Goal: Information Seeking & Learning: Learn about a topic

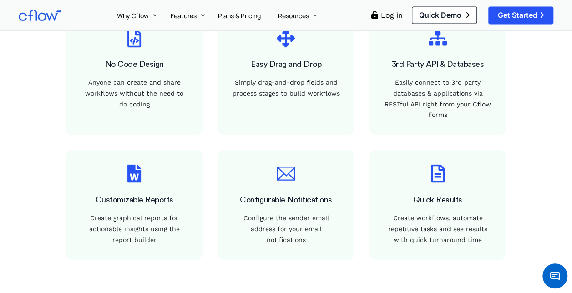
scroll to position [819, 0]
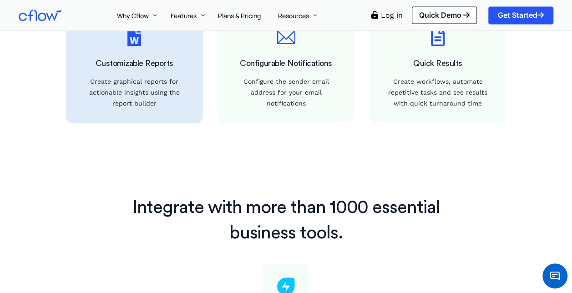
click at [191, 110] on div at bounding box center [134, 68] width 137 height 110
click at [177, 96] on div "Create graphical reports for actionable insights using the report builder" at bounding box center [134, 92] width 108 height 32
click at [163, 95] on div "Create graphical reports for actionable insights using the report builder" at bounding box center [134, 92] width 108 height 32
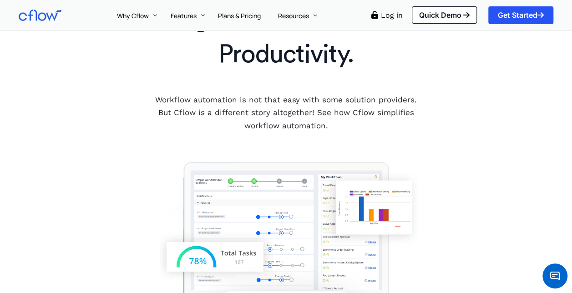
scroll to position [0, 0]
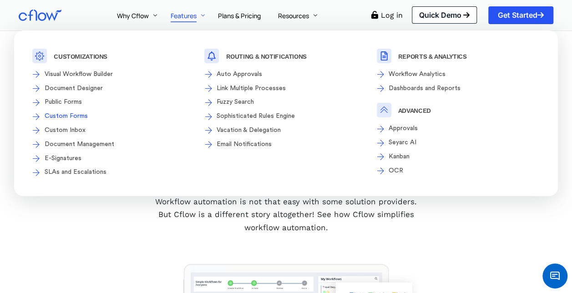
click at [84, 116] on span "Custom Forms" at bounding box center [65, 116] width 46 height 11
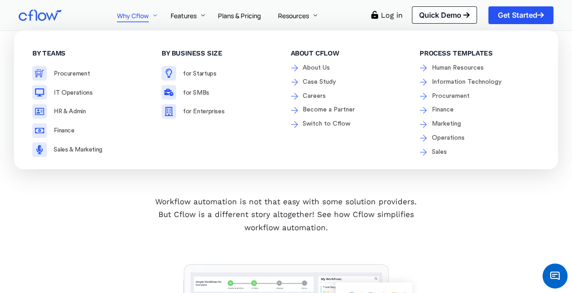
click at [131, 4] on link "Why Cflow" at bounding box center [135, 15] width 54 height 30
click at [125, 12] on span "Why Cflow" at bounding box center [133, 15] width 32 height 9
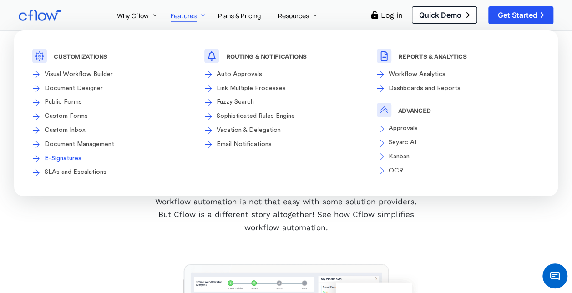
click at [59, 164] on li "E-Signatures" at bounding box center [113, 159] width 163 height 12
click at [64, 97] on span "Public Forms" at bounding box center [62, 102] width 40 height 11
